Goal: Transaction & Acquisition: Purchase product/service

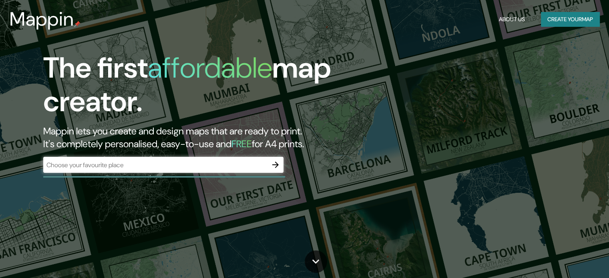
click at [145, 176] on div at bounding box center [164, 177] width 242 height 2
click at [147, 170] on div "​" at bounding box center [163, 165] width 240 height 16
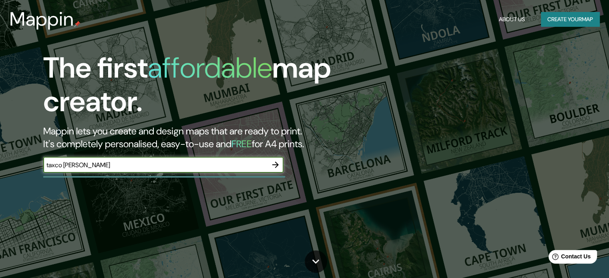
type input "taxco [PERSON_NAME]"
click at [275, 162] on icon "button" at bounding box center [276, 165] width 10 height 10
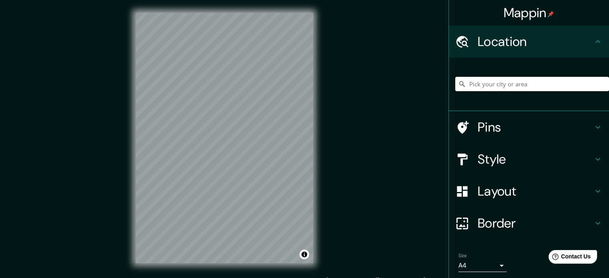
click at [496, 87] on input "Pick your city or area" at bounding box center [533, 84] width 154 height 14
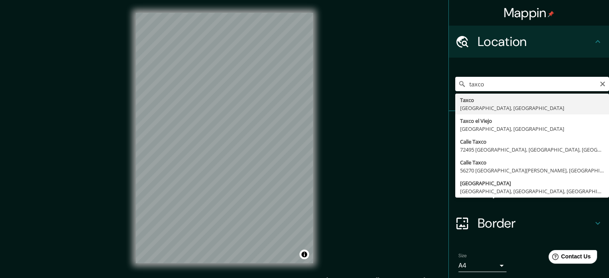
type input "Taxco, [GEOGRAPHIC_DATA], [GEOGRAPHIC_DATA]"
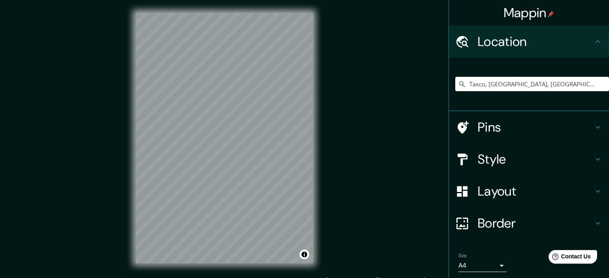
click at [524, 169] on div "Style" at bounding box center [529, 159] width 160 height 32
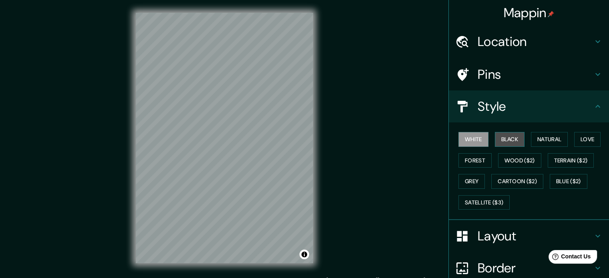
click at [502, 142] on button "Black" at bounding box center [510, 139] width 30 height 15
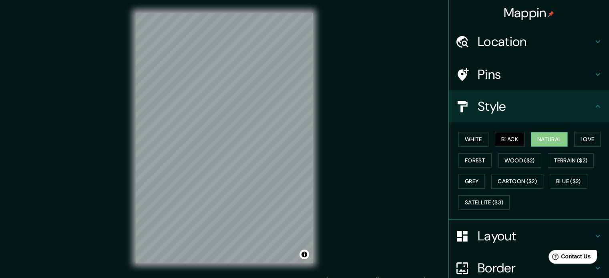
click at [541, 138] on button "Natural" at bounding box center [549, 139] width 37 height 15
click at [595, 133] on button "Love" at bounding box center [588, 139] width 26 height 15
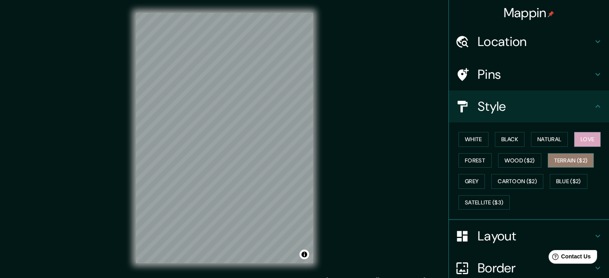
click at [566, 163] on button "Terrain ($2)" at bounding box center [571, 160] width 46 height 15
click at [510, 172] on div "White Black Natural Love Forest Wood ($2) Terrain ($2) Grey Cartoon ($2) Blue (…" at bounding box center [533, 171] width 154 height 84
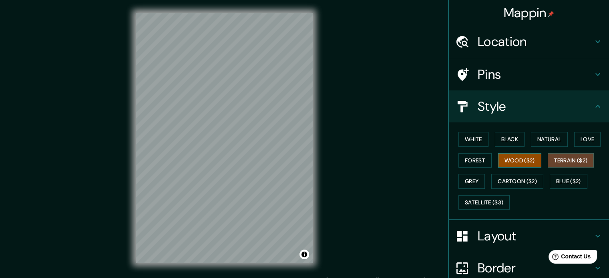
click at [508, 157] on button "Wood ($2)" at bounding box center [519, 160] width 43 height 15
click at [460, 145] on button "White" at bounding box center [474, 139] width 30 height 15
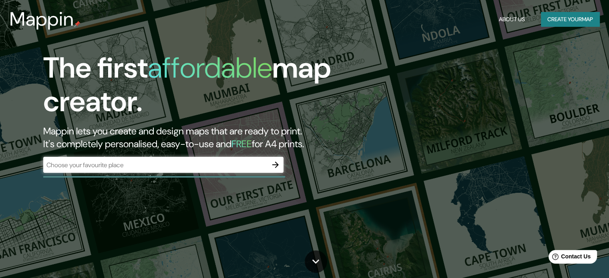
drag, startPoint x: 186, startPoint y: 14, endPoint x: 138, endPoint y: 61, distance: 67.4
drag, startPoint x: 144, startPoint y: 61, endPoint x: 143, endPoint y: 49, distance: 11.3
